Goal: Browse casually: Explore the website without a specific task or goal

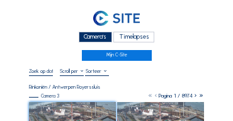
scroll to position [13, 0]
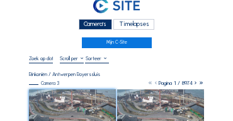
click at [86, 26] on div "Camera's" at bounding box center [95, 24] width 33 height 11
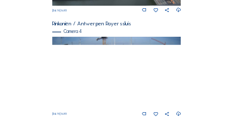
scroll to position [533, 0]
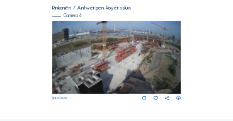
click at [162, 42] on img at bounding box center [116, 57] width 129 height 73
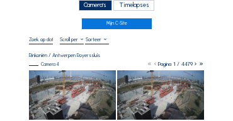
scroll to position [50, 0]
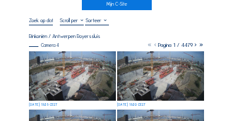
click at [62, 70] on img at bounding box center [72, 75] width 87 height 49
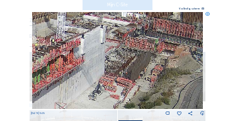
drag, startPoint x: 135, startPoint y: 50, endPoint x: 189, endPoint y: 40, distance: 54.7
click at [199, 39] on img at bounding box center [118, 60] width 172 height 97
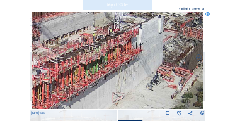
drag, startPoint x: 118, startPoint y: 52, endPoint x: 167, endPoint y: 37, distance: 50.9
click at [167, 37] on img at bounding box center [118, 60] width 172 height 97
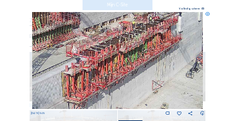
click at [208, 15] on icon at bounding box center [208, 14] width 4 height 4
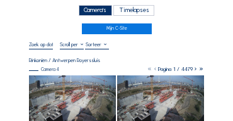
scroll to position [0, 0]
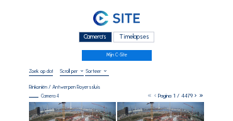
click at [97, 35] on div "Camera's" at bounding box center [95, 37] width 33 height 11
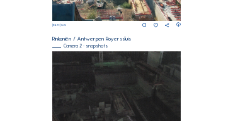
scroll to position [243, 0]
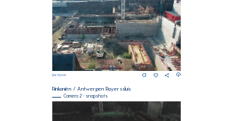
click at [86, 32] on img at bounding box center [116, 33] width 129 height 76
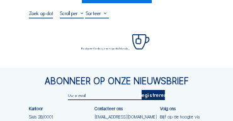
scroll to position [63, 0]
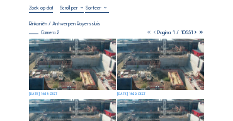
click at [62, 51] on img at bounding box center [72, 63] width 87 height 51
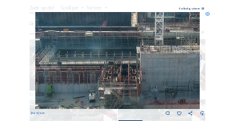
drag, startPoint x: 104, startPoint y: 50, endPoint x: 81, endPoint y: 45, distance: 23.9
click at [81, 45] on img at bounding box center [117, 60] width 165 height 97
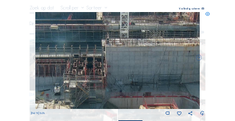
drag, startPoint x: 119, startPoint y: 52, endPoint x: 79, endPoint y: 45, distance: 41.0
click at [74, 43] on img at bounding box center [117, 60] width 165 height 97
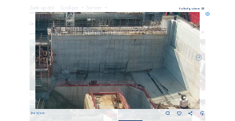
drag, startPoint x: 102, startPoint y: 46, endPoint x: 95, endPoint y: 45, distance: 6.4
click at [95, 45] on img at bounding box center [117, 60] width 165 height 97
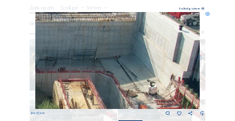
drag, startPoint x: 146, startPoint y: 57, endPoint x: 80, endPoint y: 44, distance: 66.9
click at [80, 44] on img at bounding box center [117, 60] width 165 height 97
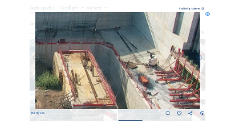
drag, startPoint x: 155, startPoint y: 64, endPoint x: 117, endPoint y: 43, distance: 43.2
click at [110, 35] on img at bounding box center [117, 60] width 165 height 97
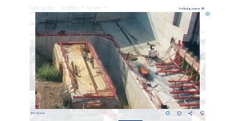
drag, startPoint x: 164, startPoint y: 59, endPoint x: 123, endPoint y: 51, distance: 41.7
click at [123, 51] on img at bounding box center [117, 60] width 165 height 97
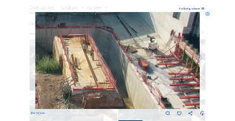
drag, startPoint x: 141, startPoint y: 66, endPoint x: 128, endPoint y: 32, distance: 36.0
click at [128, 32] on img at bounding box center [117, 60] width 165 height 97
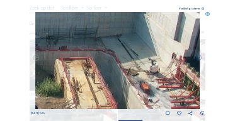
drag, startPoint x: 128, startPoint y: 46, endPoint x: 129, endPoint y: 61, distance: 15.2
click at [129, 62] on img at bounding box center [117, 60] width 165 height 97
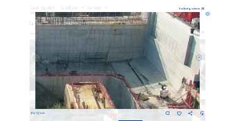
drag, startPoint x: 136, startPoint y: 44, endPoint x: 155, endPoint y: 74, distance: 35.7
click at [155, 74] on img at bounding box center [117, 60] width 165 height 97
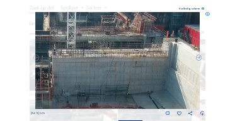
drag, startPoint x: 134, startPoint y: 62, endPoint x: 160, endPoint y: 67, distance: 26.4
click at [160, 67] on img at bounding box center [117, 60] width 165 height 97
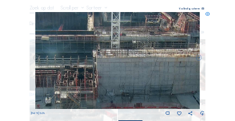
drag, startPoint x: 116, startPoint y: 67, endPoint x: 140, endPoint y: 61, distance: 24.6
click at [145, 59] on img at bounding box center [117, 60] width 165 height 97
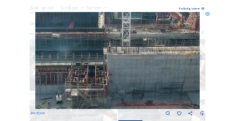
drag, startPoint x: 115, startPoint y: 66, endPoint x: 159, endPoint y: 60, distance: 43.9
click at [159, 60] on img at bounding box center [117, 60] width 165 height 97
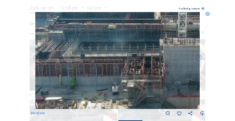
drag, startPoint x: 125, startPoint y: 60, endPoint x: 144, endPoint y: 55, distance: 19.6
click at [150, 53] on img at bounding box center [117, 60] width 165 height 97
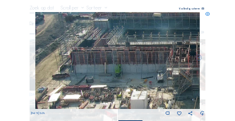
drag, startPoint x: 107, startPoint y: 59, endPoint x: 141, endPoint y: 52, distance: 34.9
click at [141, 52] on img at bounding box center [117, 60] width 165 height 97
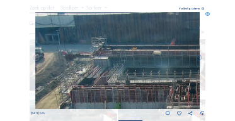
drag, startPoint x: 124, startPoint y: 64, endPoint x: 136, endPoint y: 88, distance: 26.8
click at [136, 88] on img at bounding box center [117, 60] width 165 height 97
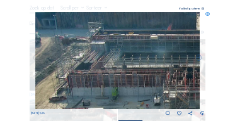
drag, startPoint x: 148, startPoint y: 71, endPoint x: 102, endPoint y: 70, distance: 46.1
click at [150, 62] on img at bounding box center [117, 60] width 165 height 97
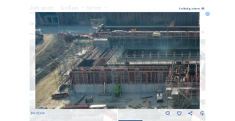
drag, startPoint x: 104, startPoint y: 66, endPoint x: 153, endPoint y: 44, distance: 53.9
click at [153, 44] on img at bounding box center [117, 60] width 165 height 97
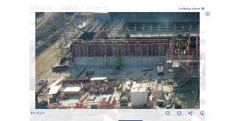
click at [207, 14] on icon at bounding box center [208, 14] width 4 height 4
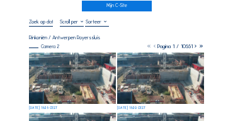
scroll to position [38, 0]
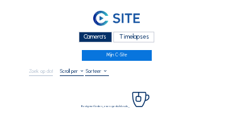
click at [96, 37] on div "Camera's" at bounding box center [95, 37] width 33 height 11
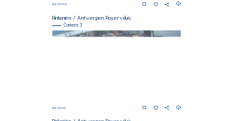
scroll to position [420, 0]
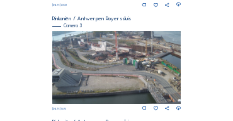
click at [140, 58] on img at bounding box center [116, 67] width 129 height 73
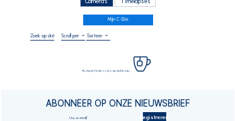
scroll to position [38, 0]
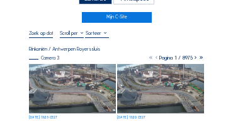
click at [59, 80] on img at bounding box center [72, 88] width 87 height 49
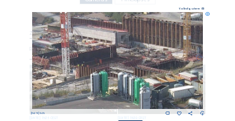
drag, startPoint x: 97, startPoint y: 52, endPoint x: 115, endPoint y: 68, distance: 24.6
click at [115, 68] on img at bounding box center [118, 60] width 172 height 97
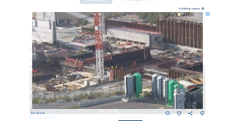
drag, startPoint x: 92, startPoint y: 66, endPoint x: 126, endPoint y: 68, distance: 34.1
click at [126, 68] on img at bounding box center [118, 60] width 172 height 97
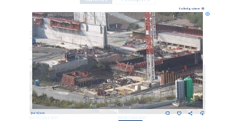
drag, startPoint x: 103, startPoint y: 73, endPoint x: 155, endPoint y: 78, distance: 51.3
click at [155, 78] on img at bounding box center [118, 60] width 172 height 97
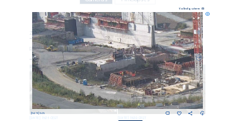
click at [134, 75] on img at bounding box center [118, 60] width 172 height 97
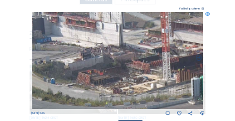
drag, startPoint x: 119, startPoint y: 75, endPoint x: 103, endPoint y: 74, distance: 15.8
click at [103, 74] on img at bounding box center [118, 60] width 172 height 97
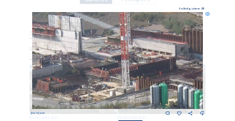
drag, startPoint x: 123, startPoint y: 83, endPoint x: 106, endPoint y: 86, distance: 17.3
click at [106, 86] on img at bounding box center [118, 60] width 172 height 97
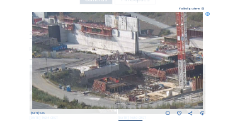
drag, startPoint x: 95, startPoint y: 85, endPoint x: 152, endPoint y: 85, distance: 56.8
click at [152, 85] on img at bounding box center [118, 60] width 172 height 97
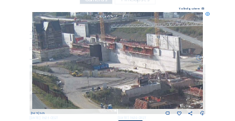
drag, startPoint x: 100, startPoint y: 76, endPoint x: 142, endPoint y: 95, distance: 45.7
click at [142, 95] on img at bounding box center [118, 60] width 172 height 97
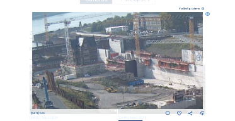
drag, startPoint x: 95, startPoint y: 57, endPoint x: 124, endPoint y: 71, distance: 32.7
click at [130, 73] on img at bounding box center [118, 60] width 172 height 97
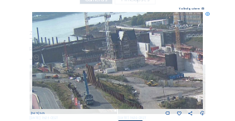
drag, startPoint x: 111, startPoint y: 69, endPoint x: 162, endPoint y: 61, distance: 51.0
click at [162, 61] on img at bounding box center [118, 60] width 172 height 97
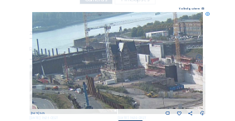
click at [151, 84] on img at bounding box center [118, 60] width 172 height 97
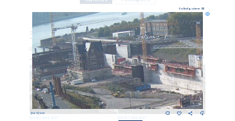
drag, startPoint x: 152, startPoint y: 74, endPoint x: 111, endPoint y: 79, distance: 41.4
click at [111, 79] on img at bounding box center [118, 60] width 172 height 97
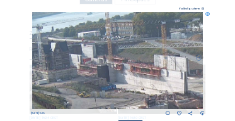
drag, startPoint x: 146, startPoint y: 76, endPoint x: 95, endPoint y: 81, distance: 51.3
click at [95, 81] on img at bounding box center [118, 60] width 172 height 97
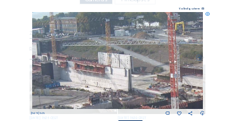
drag, startPoint x: 141, startPoint y: 80, endPoint x: 105, endPoint y: 80, distance: 36.0
click at [105, 80] on img at bounding box center [118, 60] width 172 height 97
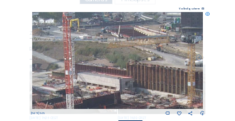
drag, startPoint x: 169, startPoint y: 79, endPoint x: 100, endPoint y: 76, distance: 69.5
click at [100, 76] on img at bounding box center [118, 60] width 172 height 97
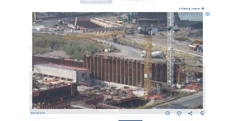
drag, startPoint x: 143, startPoint y: 74, endPoint x: 102, endPoint y: 68, distance: 40.9
click at [102, 68] on img at bounding box center [118, 60] width 172 height 97
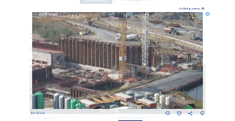
drag, startPoint x: 150, startPoint y: 83, endPoint x: 129, endPoint y: 70, distance: 24.9
click at [124, 66] on img at bounding box center [118, 60] width 172 height 97
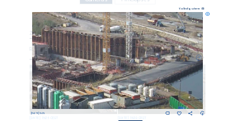
drag, startPoint x: 164, startPoint y: 81, endPoint x: 102, endPoint y: 77, distance: 62.6
click at [102, 77] on img at bounding box center [118, 60] width 172 height 97
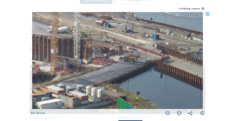
drag, startPoint x: 144, startPoint y: 67, endPoint x: 113, endPoint y: 71, distance: 31.9
click at [113, 71] on img at bounding box center [118, 60] width 172 height 97
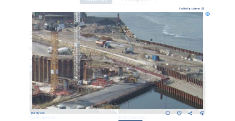
drag, startPoint x: 143, startPoint y: 66, endPoint x: 130, endPoint y: 82, distance: 20.6
click at [132, 83] on img at bounding box center [118, 60] width 172 height 97
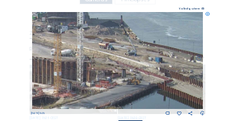
drag, startPoint x: 110, startPoint y: 80, endPoint x: 145, endPoint y: 89, distance: 35.8
click at [145, 89] on img at bounding box center [118, 60] width 172 height 97
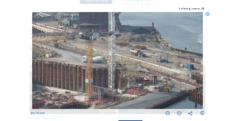
click at [165, 83] on img at bounding box center [118, 60] width 172 height 97
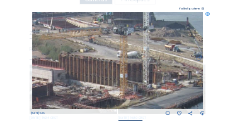
drag, startPoint x: 147, startPoint y: 76, endPoint x: 153, endPoint y: 75, distance: 6.4
click at [153, 75] on img at bounding box center [118, 60] width 172 height 97
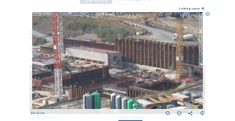
drag, startPoint x: 133, startPoint y: 82, endPoint x: 163, endPoint y: 73, distance: 31.1
click at [163, 73] on img at bounding box center [118, 60] width 172 height 97
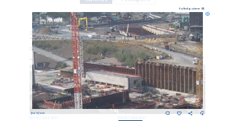
drag, startPoint x: 148, startPoint y: 93, endPoint x: 124, endPoint y: 90, distance: 24.2
click at [151, 97] on img at bounding box center [118, 60] width 172 height 97
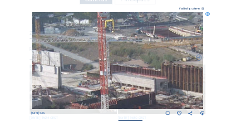
drag, startPoint x: 127, startPoint y: 88, endPoint x: 142, endPoint y: 87, distance: 14.5
click at [142, 87] on img at bounding box center [118, 60] width 172 height 97
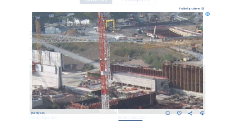
drag, startPoint x: 119, startPoint y: 87, endPoint x: 163, endPoint y: 83, distance: 45.0
click at [163, 83] on img at bounding box center [118, 60] width 172 height 97
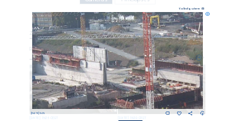
drag, startPoint x: 108, startPoint y: 83, endPoint x: 164, endPoint y: 79, distance: 56.3
click at [164, 79] on img at bounding box center [118, 60] width 172 height 97
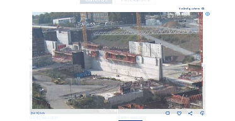
drag, startPoint x: 121, startPoint y: 81, endPoint x: 129, endPoint y: 80, distance: 8.2
click at [129, 80] on img at bounding box center [118, 60] width 172 height 97
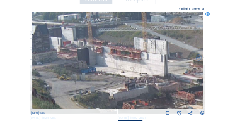
drag, startPoint x: 127, startPoint y: 83, endPoint x: 92, endPoint y: 68, distance: 38.7
click at [91, 68] on img at bounding box center [118, 60] width 172 height 97
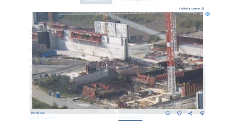
drag, startPoint x: 119, startPoint y: 79, endPoint x: 107, endPoint y: 73, distance: 13.0
click at [107, 73] on img at bounding box center [118, 60] width 172 height 97
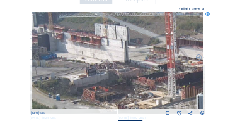
drag, startPoint x: 95, startPoint y: 79, endPoint x: 140, endPoint y: 90, distance: 46.7
click at [140, 90] on img at bounding box center [118, 60] width 172 height 97
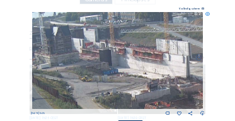
drag, startPoint x: 103, startPoint y: 81, endPoint x: 119, endPoint y: 86, distance: 17.0
click at [119, 86] on img at bounding box center [118, 60] width 172 height 97
